Goal: Information Seeking & Learning: Obtain resource

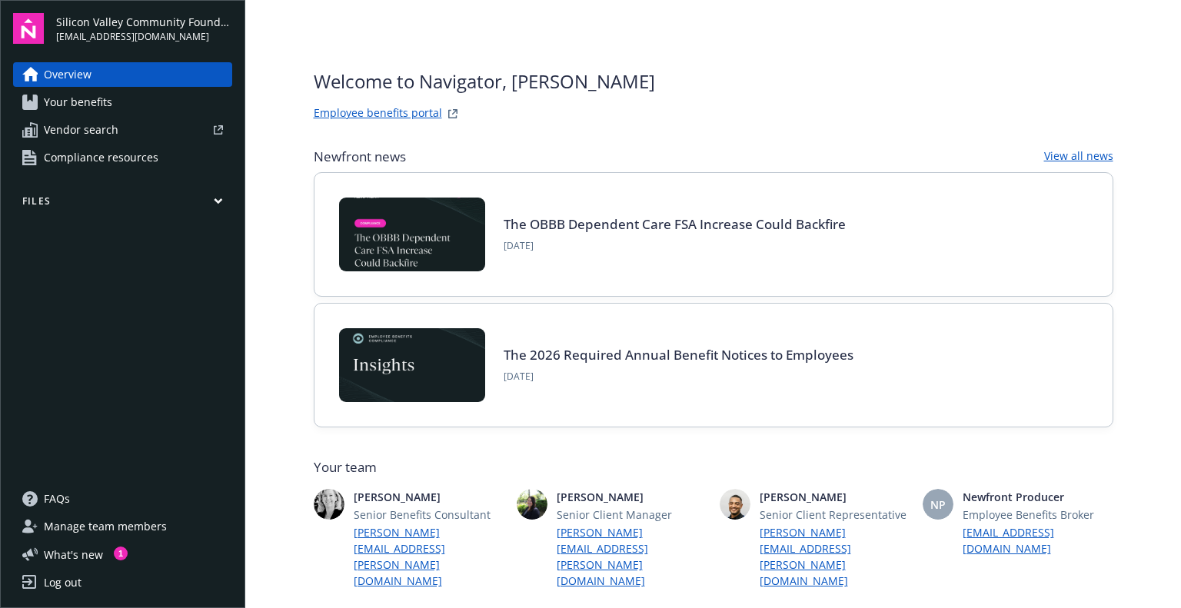
click at [85, 584] on link "Log out" at bounding box center [122, 583] width 219 height 25
click at [150, 153] on span "Compliance resources" at bounding box center [101, 157] width 115 height 25
